Goal: Navigation & Orientation: Find specific page/section

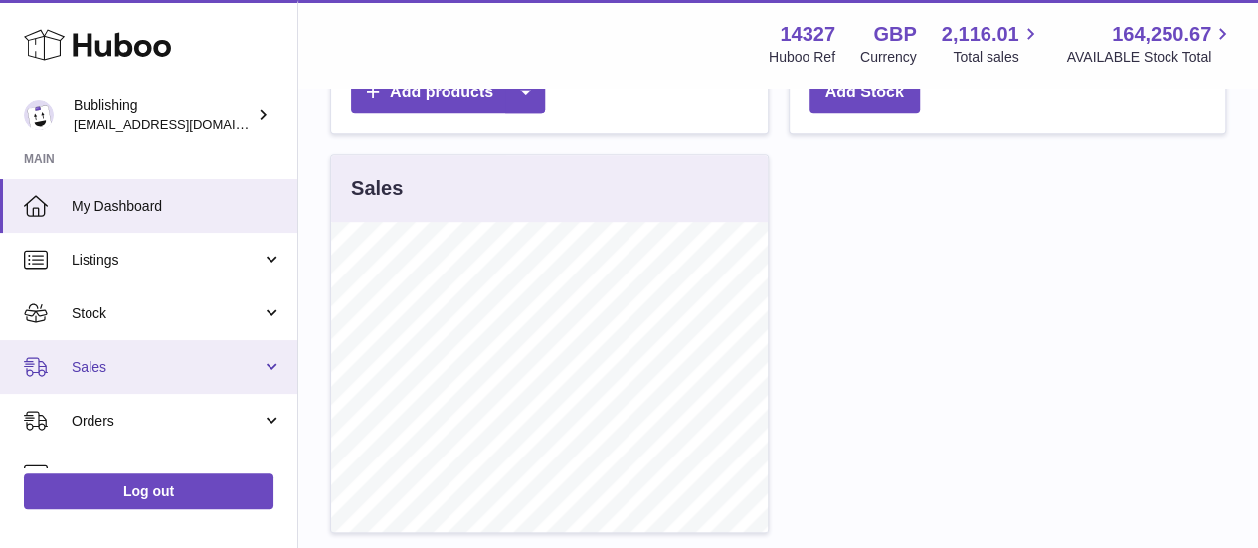
scroll to position [199, 0]
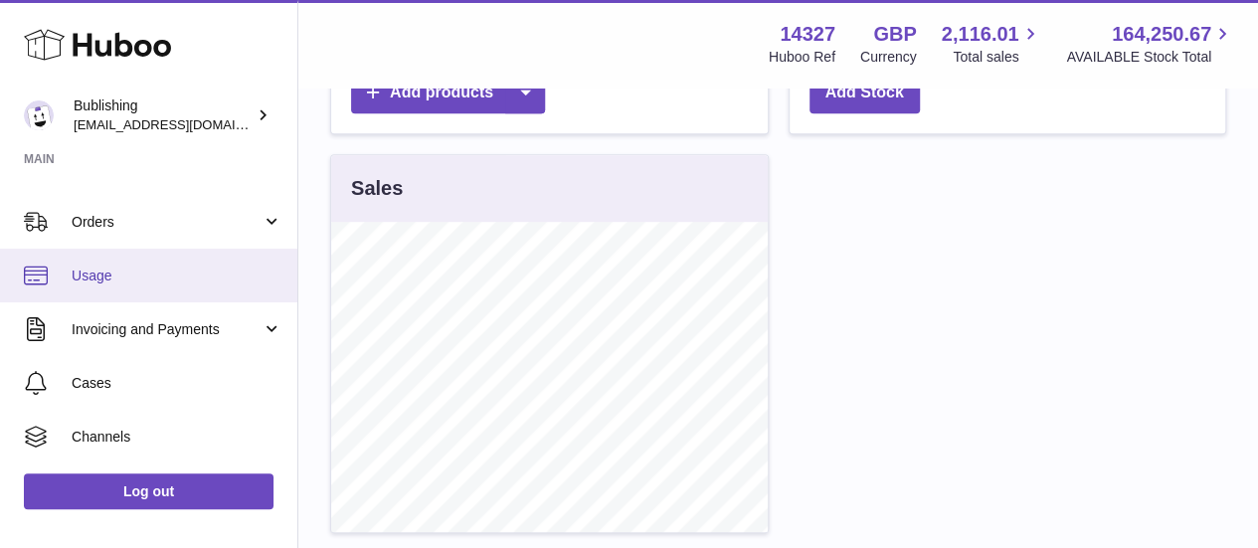
click at [116, 271] on span "Usage" at bounding box center [177, 276] width 211 height 19
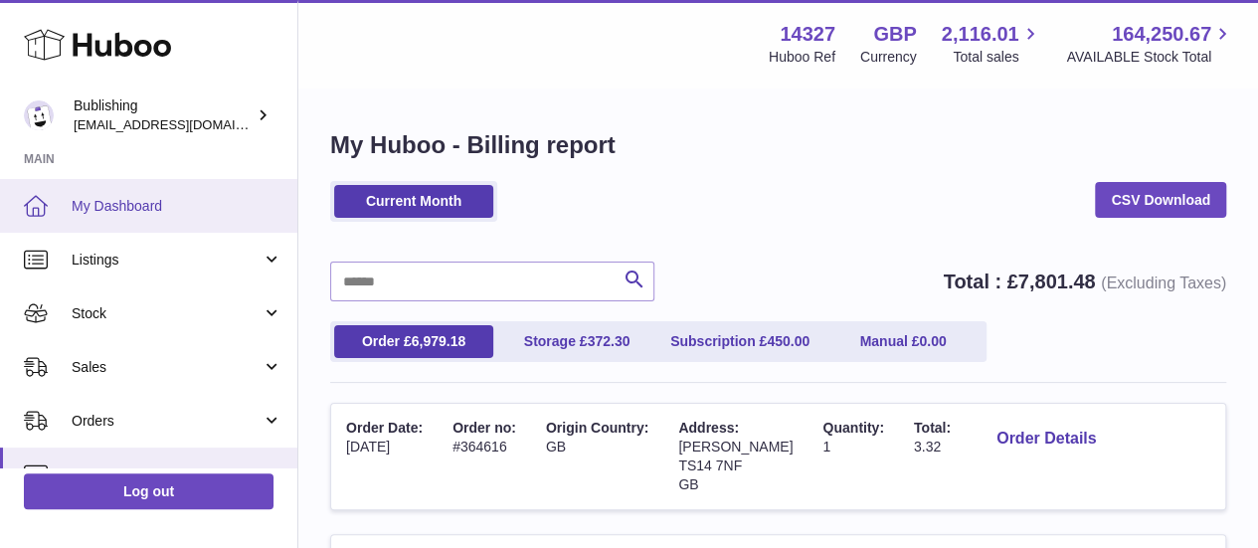
click at [148, 216] on link "My Dashboard" at bounding box center [148, 206] width 297 height 54
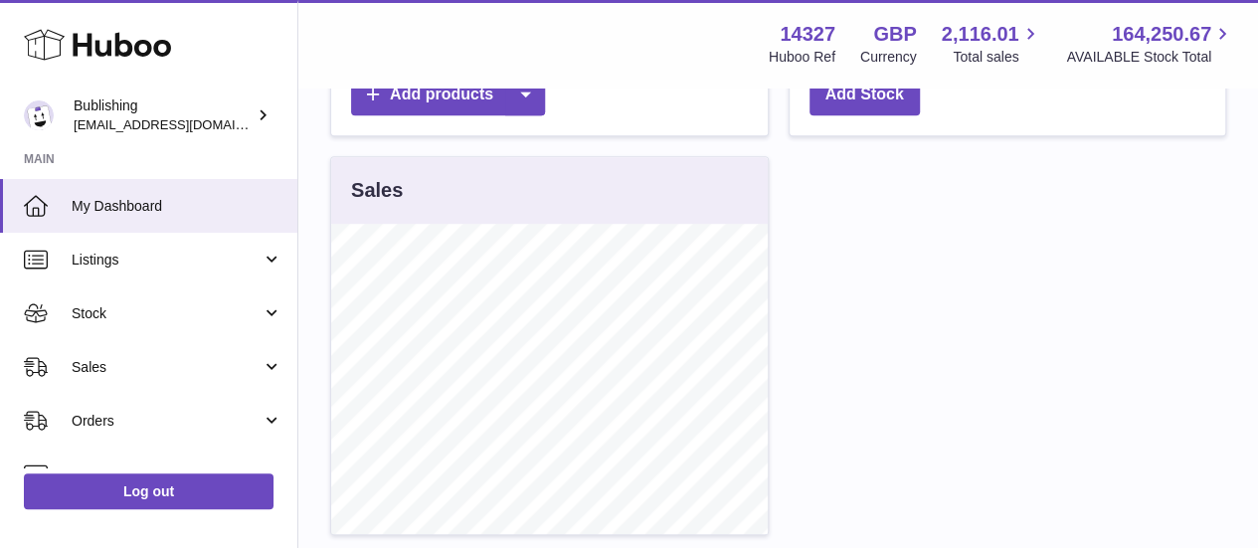
scroll to position [696, 0]
